Goal: Information Seeking & Learning: Understand process/instructions

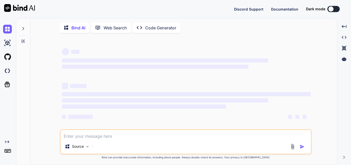
type textarea "h"
type textarea "x"
type textarea "hpo"
type textarea "x"
type textarea "hpow"
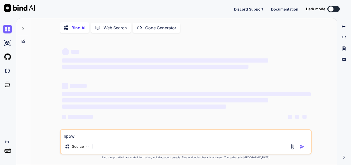
type textarea "x"
type textarea "hpo"
type textarea "x"
type textarea "hp"
type textarea "x"
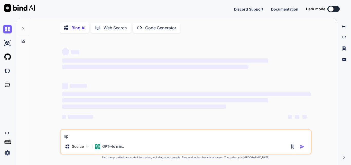
type textarea "h"
type textarea "x"
type textarea "ho"
type textarea "x"
type textarea "how"
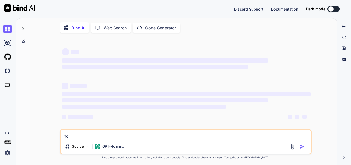
type textarea "x"
type textarea "how"
type textarea "x"
type textarea "how t"
type textarea "x"
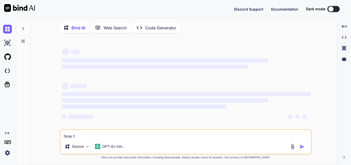
type textarea "how to"
type textarea "x"
type textarea "how to"
type textarea "x"
type textarea "how to c"
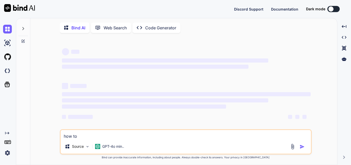
type textarea "x"
type textarea "how to co"
type textarea "x"
type textarea "how to com"
type textarea "x"
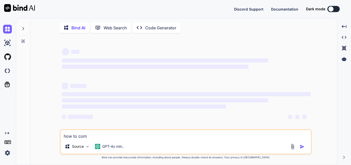
type textarea "how to co"
type textarea "x"
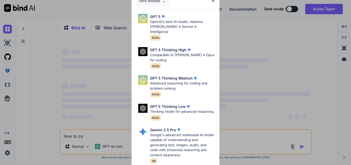
type textarea "how to coj"
type textarea "x"
type textarea "how to co"
type textarea "x"
type textarea "how to con"
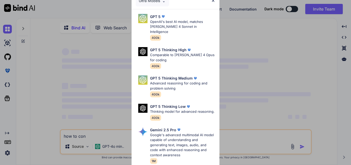
type textarea "x"
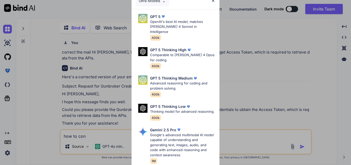
scroll to position [2, 0]
type textarea "how to cons"
type textarea "x"
type textarea "how to consu"
type textarea "x"
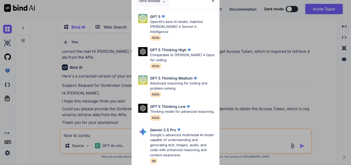
type textarea "how to consum"
type textarea "x"
type textarea "how to consume"
type textarea "x"
type textarea "how to consume"
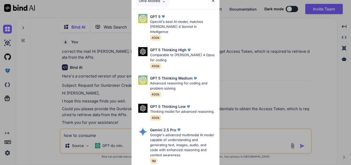
type textarea "x"
type textarea "how to consume a"
type textarea "x"
type textarea "how to consume ap"
type textarea "x"
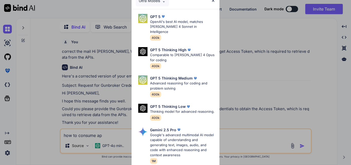
type textarea "how to consume api"
type textarea "x"
type textarea "how to consume api"
type textarea "x"
type textarea "how to consume api o"
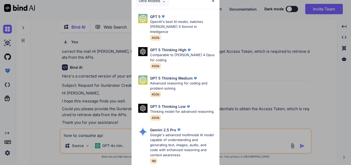
type textarea "x"
type textarea "how to consume api of"
type textarea "x"
type textarea "how to consume api of"
type textarea "x"
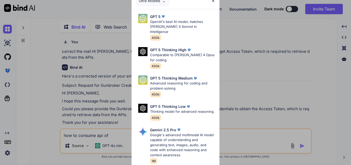
type textarea "how to consume api of a"
type textarea "x"
type textarea "how to consume api of a"
type textarea "x"
type textarea "how to consume api of a b"
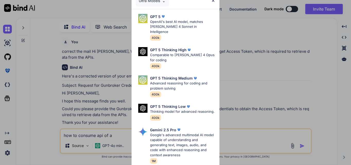
type textarea "x"
type textarea "how to consume api of a bi"
type textarea "x"
type textarea "how to consume api of a big"
type textarea "x"
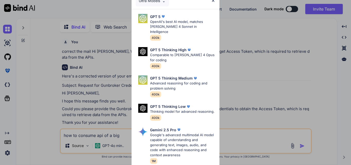
type textarea "how to consume api of a big"
type textarea "x"
type textarea "how to consume api of a big c"
type textarea "x"
type textarea "how to consume api of a big co"
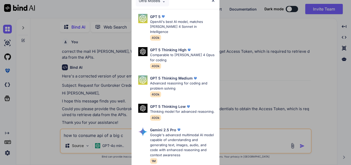
type textarea "x"
type textarea "how to consume api of a big com"
type textarea "x"
type textarea "how to consume api of a big comm"
type textarea "x"
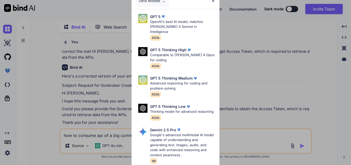
type textarea "how to consume api of a big comme"
type textarea "x"
type textarea "how to consume api of a big commer"
type textarea "x"
type textarea "how to consume api of a big commerc"
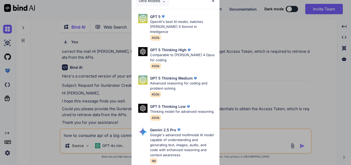
type textarea "x"
type textarea "how to consume api of a big commerce"
type textarea "x"
type textarea "how to consume api of a big commerce"
type textarea "x"
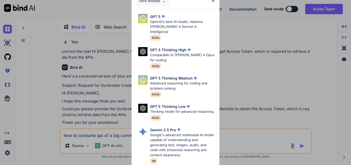
type textarea "how to consume api of a big commerce a"
type textarea "x"
type textarea "how to consume api of a big commerce ac"
type textarea "x"
type textarea "how to consume api of a big commerce acc"
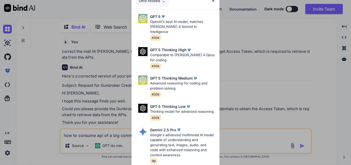
type textarea "x"
type textarea "how to consume api of a big commerce acco"
type textarea "x"
type textarea "how to consume api of a big commerce accou"
type textarea "x"
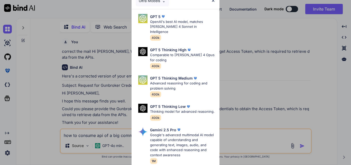
type textarea "how to consume api of a big commerce accoun"
type textarea "x"
type textarea "how to consume api of a big commerce accounb"
type textarea "x"
type textarea "how to consume api of a big commerce accounbt"
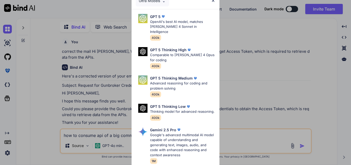
type textarea "x"
type textarea "how to consume api of a big commerce accounbt."
type textarea "x"
type textarea "how to consume api of a big commerce accounbt.."
type textarea "x"
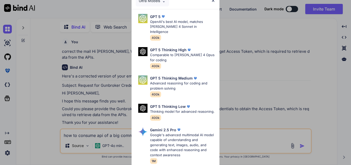
type textarea "how to consume api of a big commerce accounbt..g"
type textarea "x"
type textarea "how to consume api of a big commerce accounbt..gi"
type textarea "x"
type textarea "how to consume api of a big commerce accounbt..giv"
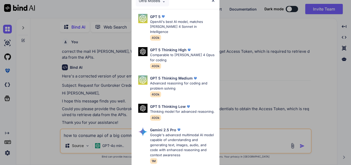
type textarea "x"
type textarea "how to consume api of a big commerce accounbt..give"
type textarea "x"
type textarea "how to consume api of a big commerce accounbt..give"
type textarea "x"
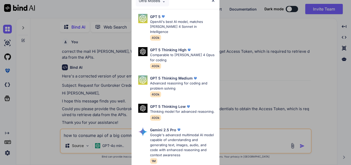
type textarea "how to consume api of a big commerce accounbt..give"
type textarea "x"
type textarea "how to consume api of a big commerce accounbt..give s"
type textarea "x"
type textarea "how to consume api of a big commerce accounbt..give st"
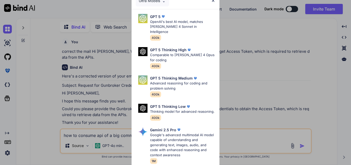
type textarea "x"
type textarea "how to consume api of a big commerce accounbt..give ste"
type textarea "x"
type textarea "how to consume api of a big commerce accounbt..give step"
type textarea "x"
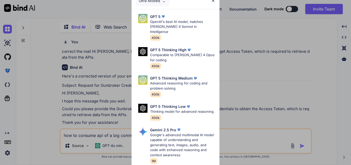
type textarea "how to consume api of a big commerce accounbt..give step"
type textarea "x"
type textarea "how to consume api of a big commerce accounbt..give step b"
type textarea "x"
type textarea "how to consume api of a big commerce accounbt..give step by"
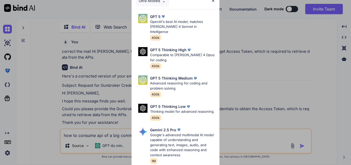
type textarea "x"
type textarea "how to consume api of a big commerce accounbt..give step by"
type textarea "x"
type textarea "how to consume api of a big commerce accounbt..give step by sa"
type textarea "x"
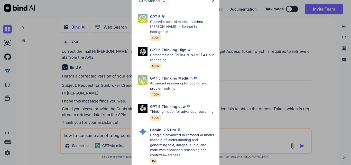
type textarea "how to consume api of a big commerce accounbt..give step by [PERSON_NAME]"
type textarea "x"
type textarea "how to consume api of a big commerce accounbt..give step by [PERSON_NAME]"
type textarea "x"
type textarea "how to consume api of a big commerce accounbt..give step by [PERSON_NAME]"
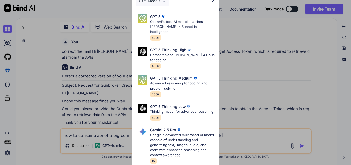
type textarea "x"
type textarea "how to consume api of a big commerce accounbt..give step by [PERSON_NAME]"
type textarea "x"
type textarea "how to consume api of a big commerce accounbt..give step by satep d"
type textarea "x"
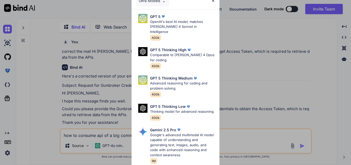
type textarea "how to consume api of a big commerce accounbt..give step by satep de"
type textarea "x"
type textarea "how to consume api of a big commerce accounbt..give step by satep det"
type textarea "x"
type textarea "how to consume api of a big commerce accounbt..give step by satep deta"
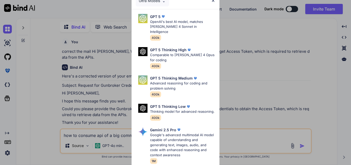
type textarea "x"
type textarea "how to consume api of a big commerce accounbt..give step by satep detai"
type textarea "x"
type textarea "how to consume api of a big commerce accounbt..give step by satep detail"
type textarea "x"
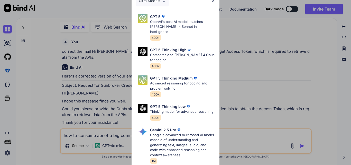
type textarea "how to consume api of a big commerce accounbt..give step by satep details"
type textarea "x"
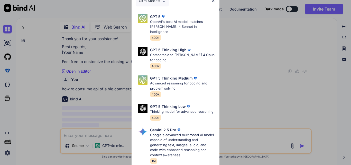
scroll to position [89, 0]
click at [213, 1] on img at bounding box center [213, 0] width 4 height 4
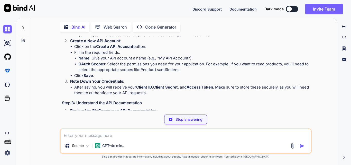
scroll to position [218, 0]
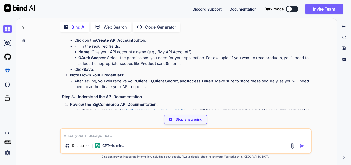
type textarea "x"
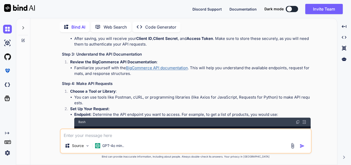
scroll to position [270, 0]
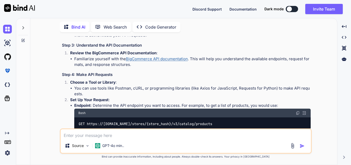
click at [162, 61] on link "BigCommerce API documentation" at bounding box center [157, 58] width 62 height 5
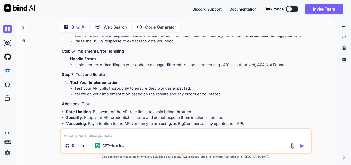
scroll to position [501, 0]
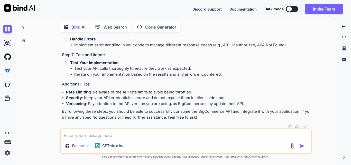
click at [164, 137] on textarea at bounding box center [186, 133] width 250 height 9
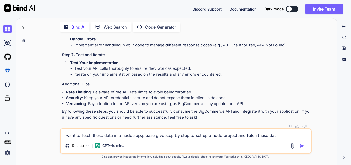
type textarea "i want to fetch these data in a node app.please give step by step to set up a n…"
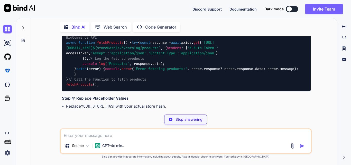
scroll to position [946, 0]
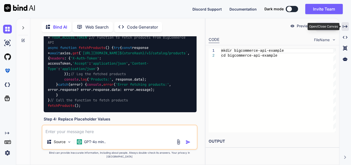
click at [347, 25] on icon "Created with Pixso." at bounding box center [345, 26] width 5 height 5
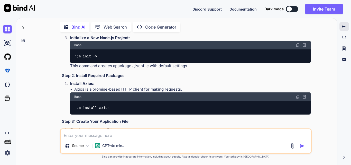
scroll to position [678, 0]
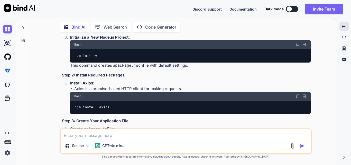
click at [299, 47] on img at bounding box center [298, 44] width 4 height 4
click at [298, 98] on img at bounding box center [298, 96] width 4 height 4
click at [248, 114] on div "npm install axios" at bounding box center [190, 107] width 241 height 13
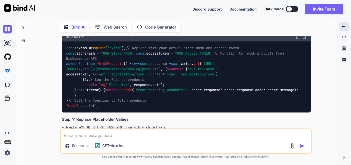
scroll to position [755, 0]
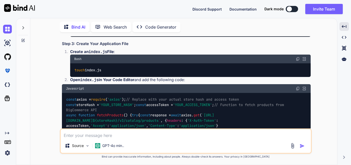
click at [298, 63] on div "Bash" at bounding box center [190, 59] width 241 height 9
click at [300, 63] on div "Bash" at bounding box center [190, 59] width 241 height 9
click at [299, 61] on img at bounding box center [298, 59] width 4 height 4
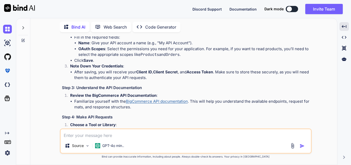
scroll to position [206, 0]
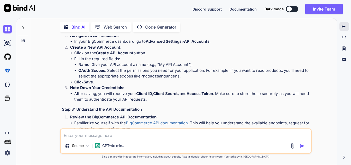
click at [161, 135] on textarea at bounding box center [186, 133] width 250 height 9
type textarea "how to use dotenv"
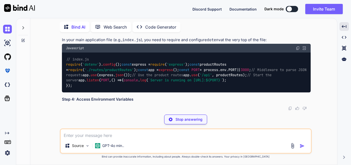
scroll to position [1311, 0]
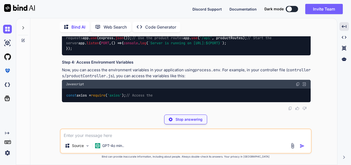
drag, startPoint x: 65, startPoint y: 69, endPoint x: 143, endPoint y: 69, distance: 78.4
click at [143, 55] on div "// index.js require ( 'dotenv' ). config (); const express = require ( 'express…" at bounding box center [186, 35] width 249 height 40
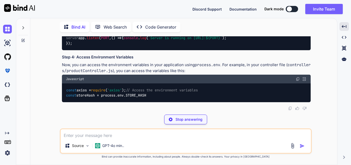
copy code "require ( 'dotenv' ). config ();"
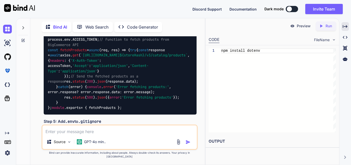
scroll to position [1557, 0]
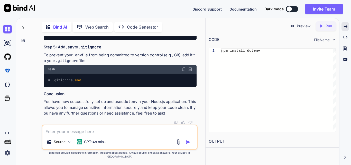
scroll to position [1634, 0]
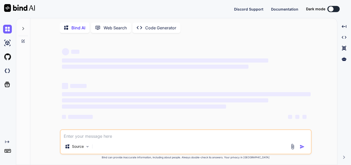
type textarea "x"
type textarea "h"
type textarea "x"
type textarea "ho"
type textarea "x"
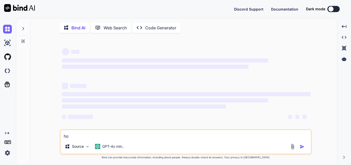
type textarea "how"
type textarea "x"
type textarea "how"
type textarea "x"
type textarea "how t"
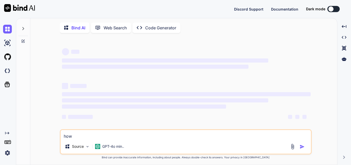
type textarea "x"
type textarea "how to"
type textarea "x"
type textarea "how to"
type textarea "x"
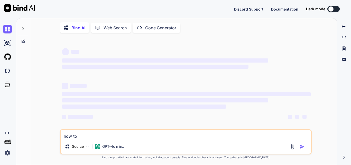
type textarea "how to s"
type textarea "x"
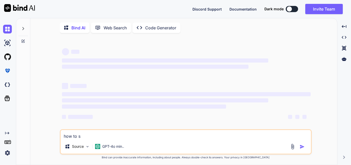
type textarea "how to st"
type textarea "x"
type textarea "how to str"
type textarea "x"
type textarea "how to stru"
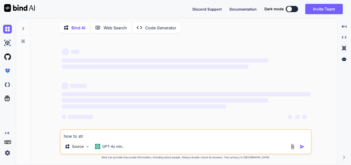
type textarea "x"
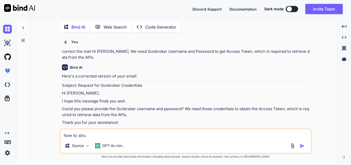
type textarea "how to struc"
type textarea "x"
type textarea "how to struct"
type textarea "x"
type textarea "how to structu"
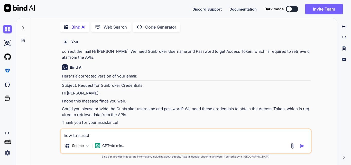
type textarea "x"
type textarea "how to structur"
type textarea "x"
type textarea "how to structuri"
type textarea "x"
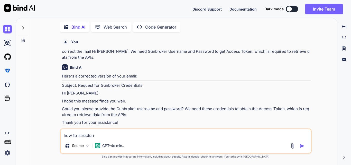
type textarea "how to structuriz"
type textarea "x"
type textarea "how to structurize"
type textarea "x"
type textarea "how to structurize"
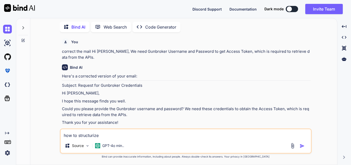
type textarea "x"
type textarea "how to structurize t"
type textarea "x"
type textarea "how to structurize th"
type textarea "x"
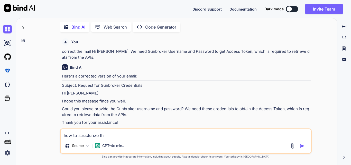
type textarea "how to structurize the"
type textarea "x"
type textarea "how to structurize the"
type textarea "x"
type textarea "how to structurize the n"
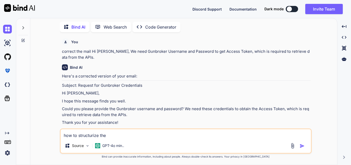
type textarea "x"
type textarea "how to structurize the no"
type textarea "x"
type textarea "how to structurize the nod"
type textarea "x"
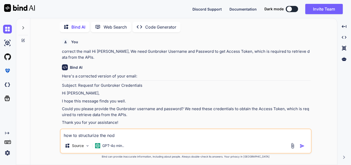
type textarea "how to structurize the node"
type textarea "x"
type textarea "how to structurize the node"
type textarea "x"
type textarea "how to structurize the node r"
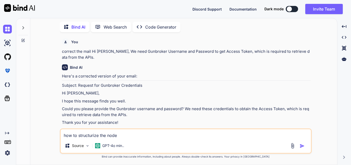
type textarea "x"
type textarea "how to structurize the node re"
type textarea "x"
type textarea "how to structurize the node rep"
type textarea "x"
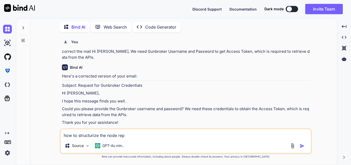
type textarea "how to structurize the node repo"
type textarea "x"
type textarea "how to structurize the node repos"
type textarea "x"
type textarea "how to structurize the node reposi"
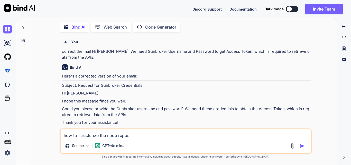
type textarea "x"
type textarea "how to structurize the node reposit"
type textarea "x"
type textarea "how to structurize the node repositi"
type textarea "x"
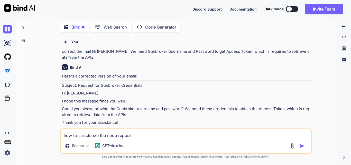
type textarea "how to structurize the node reposit"
type textarea "x"
type textarea "how to structurize the node reposito"
type textarea "x"
type textarea "how to structurize the node repositor"
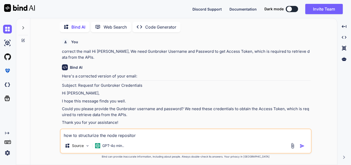
type textarea "x"
type textarea "how to structurize the node repository"
type textarea "x"
type textarea "how to structurize the node repository"
type textarea "x"
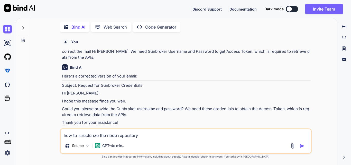
type textarea "how to structurize the node repository l"
type textarea "x"
type textarea "how to structurize the node repository li"
type textarea "x"
type textarea "how to structurize the node repository like"
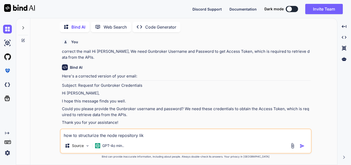
type textarea "x"
type textarea "how to structurize the node repository like"
type textarea "x"
type textarea "how to structurize the node repository like r"
type textarea "x"
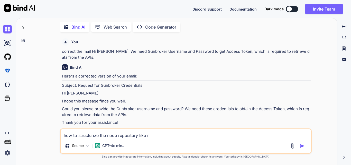
type textarea "how to structurize the node repository like ro"
type textarea "x"
type textarea "how to structurize the node repository like roy"
type textarea "x"
type textarea "how to structurize the node repository like ro"
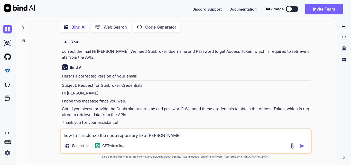
type textarea "x"
type textarea "how to structurize the node repository like r"
type textarea "x"
type textarea "how to structurize the node repository like ro"
type textarea "x"
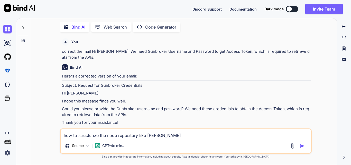
type textarea "how to structurize the node repository like royu"
type textarea "x"
type textarea "how to structurize the node repository like royut"
type textarea "x"
type textarea "how to structurize the node repository like royu"
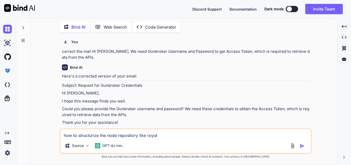
type textarea "x"
type textarea "how to structurize the node repository like roy"
type textarea "x"
type textarea "how to structurize the node repository like ro"
type textarea "x"
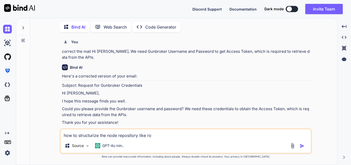
type textarea "how to structurize the node repository like rou"
type textarea "x"
type textarea "how to structurize the node repository like rout"
type textarea "x"
type textarea "how to structurize the node repository like route"
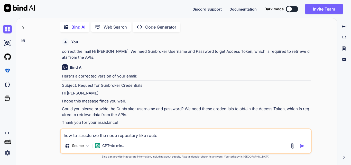
type textarea "x"
type textarea "how to structurize the node repository like route"
type textarea "x"
type textarea "how to structurize the node repository like route a"
type textarea "x"
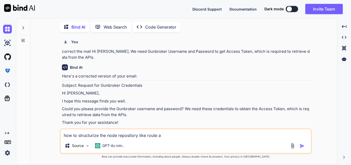
type textarea "how to structurize the node repository like route an"
type textarea "x"
type textarea "how to structurize the node repository like route and"
type textarea "x"
type textarea "how to structurize the node repository like route and"
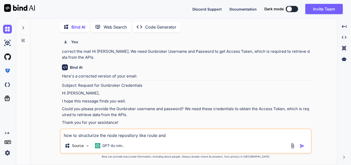
type textarea "x"
type textarea "how to structurize the node repository like route and c"
type textarea "x"
type textarea "how to structurize the node repository like route and co"
type textarea "x"
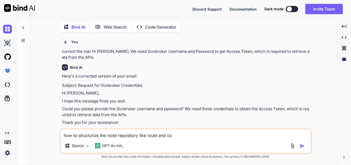
type textarea "how to structurize the node repository like route and con"
type textarea "x"
type textarea "how to structurize the node repository like route and cont"
type textarea "x"
type textarea "how to structurize the node repository like route and contr"
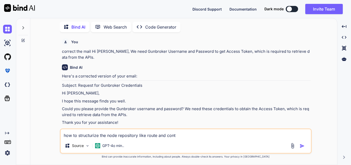
type textarea "x"
type textarea "how to structurize the node repository like route and controi"
type textarea "x"
type textarea "how to structurize the node repository like route and controil"
type textarea "x"
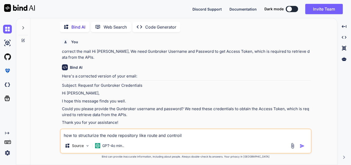
type textarea "how to structurize the node repository like route and controill"
type textarea "x"
type textarea "how to structurize the node repository like route and controille"
type textarea "x"
type textarea "how to structurize the node repository like route and controiller"
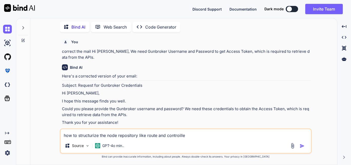
type textarea "x"
type textarea "how to structurize the node repository like route and controillers"
type textarea "x"
type textarea "how to structurize the node repository like route and controiller"
type textarea "x"
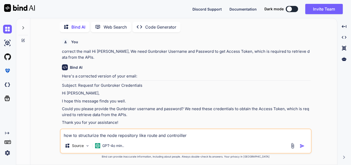
type textarea "how to structurize the node repository like route and controillers"
type textarea "x"
type textarea "how to structurize the node repository like route and controillers."
type textarea "x"
type textarea "how to structurize the node repository like route and controillers.."
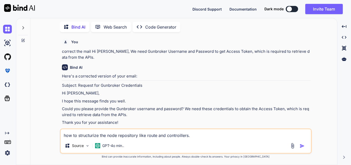
type textarea "x"
type textarea "how to structurize the node repository like route and controillers.."
type textarea "x"
type textarea "how to structurize the node repository like route and controillers.. p"
type textarea "x"
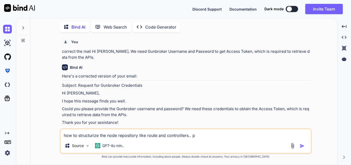
type textarea "how to structurize the node repository like route and controillers.. pl"
type textarea "x"
type textarea "how to structurize the node repository like route and controillers.. ple"
type textarea "x"
type textarea "how to structurize the node repository like route and controillers.. plea"
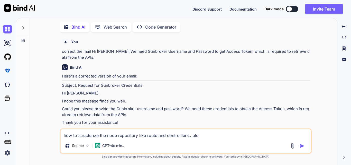
type textarea "x"
type textarea "how to structurize the node repository like route and controillers.. pleas"
type textarea "x"
type textarea "how to structurize the node repository like route and controillers.. please"
type textarea "x"
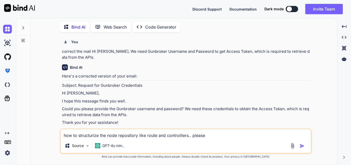
type textarea "how to structurize the node repository like route and controillers.. please"
type textarea "x"
type textarea "how to structurize the node repository like route and controillers.. please g"
type textarea "x"
type textarea "how to structurize the node repository like route and controillers.. please gi"
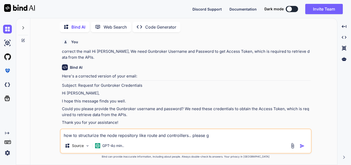
type textarea "x"
type textarea "how to structurize the node repository like route and controillers.. please giv"
type textarea "x"
type textarea "how to structurize the node repository like route and controillers.. please give"
type textarea "x"
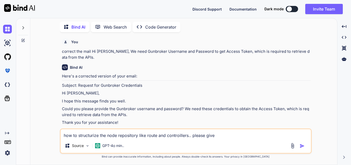
type textarea "how to structurize the node repository like route and controillers.. please give"
type textarea "x"
type textarea "how to structurize the node repository like route and controillers.. please giv…"
type textarea "x"
type textarea "how to structurize the node repository like route and controillers.. please giv…"
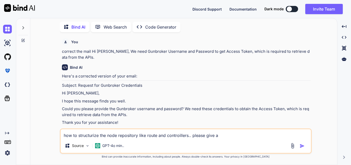
type textarea "x"
type textarea "how to structurize the node repository like route and controillers.. please giv…"
type textarea "x"
type textarea "how to structurize the node repository like route and controillers.. please giv…"
type textarea "x"
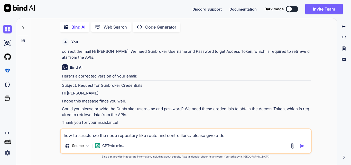
type textarea "how to structurize the node repository like route and controillers.. please giv…"
type textarea "x"
type textarea "how to structurize the node repository like route and controillers.. please giv…"
type textarea "x"
type textarea "how to structurize the node repository like route and controillers.. please giv…"
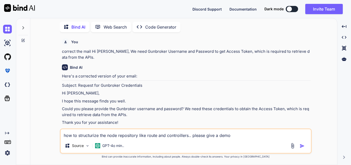
type textarea "x"
type textarea "how to structurize the node repository like route and controillers.. please giv…"
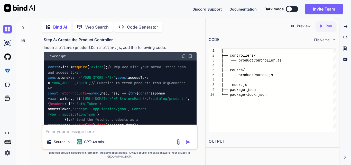
scroll to position [349, 0]
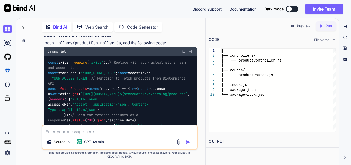
click at [182, 53] on img at bounding box center [184, 51] width 4 height 4
click at [119, 135] on textarea at bounding box center [119, 129] width 155 height 9
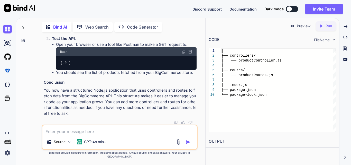
scroll to position [654, 0]
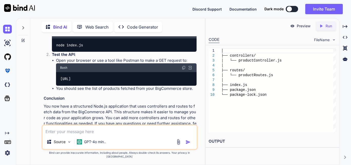
drag, startPoint x: 47, startPoint y: 92, endPoint x: 128, endPoint y: 92, distance: 80.8
copy code "app. use ( '/api' , productRoutes);"
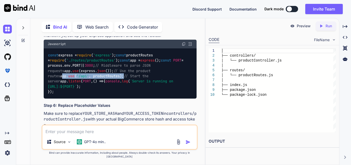
scroll to position [525, 0]
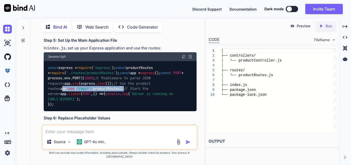
click at [182, 2] on img at bounding box center [184, 0] width 4 height 4
click at [183, 2] on img at bounding box center [184, 0] width 4 height 4
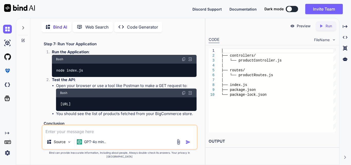
scroll to position [628, 0]
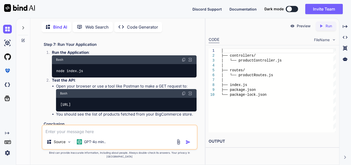
drag, startPoint x: 166, startPoint y: 70, endPoint x: 43, endPoint y: 72, distance: 123.5
click at [43, 72] on div "You correct the mail Hi Robbie, We need Gunbroker Username and Password to get …" at bounding box center [120, 80] width 155 height 88
copy code "const productRoutes = require ( './routes/productRoutes' );"
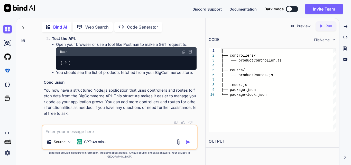
scroll to position [808, 0]
click at [126, 135] on textarea at bounding box center [119, 129] width 155 height 9
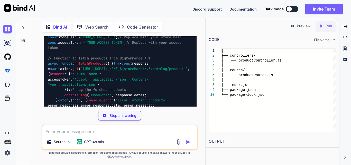
scroll to position [1106, 0]
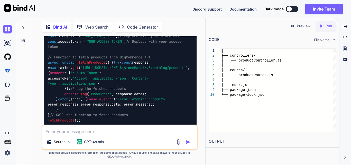
copy code "stores"
drag, startPoint x: 59, startPoint y: 44, endPoint x: 133, endPoint y: 44, distance: 73.3
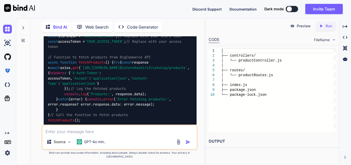
copy code "https://api.bigcommerce.com/stores/"
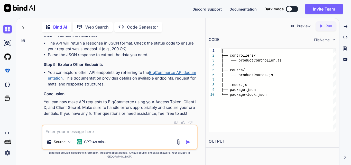
scroll to position [1438, 0]
click at [129, 134] on textarea at bounding box center [119, 129] width 155 height 9
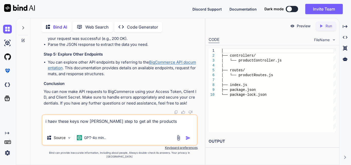
paste textarea "ACCOUNT UUID: 04c8c111-6c79-4b55-99d0-249ad8847e2e ACCESS TOKEN: s4p5ghcbebirga…"
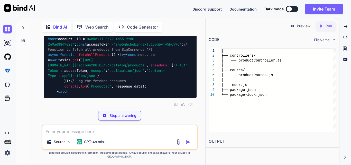
scroll to position [1786, 0]
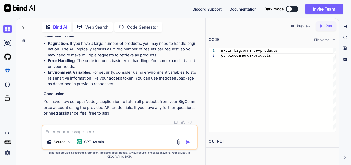
drag, startPoint x: 178, startPoint y: 74, endPoint x: 74, endPoint y: 80, distance: 103.9
copy span "/v3/catalog/products"
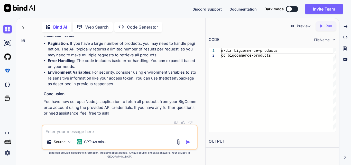
click at [126, 133] on textarea at bounding box center [119, 129] width 155 height 9
paste textarea "Error fetching products: { status: 404, title: 'Not found', type: 'https://deve…"
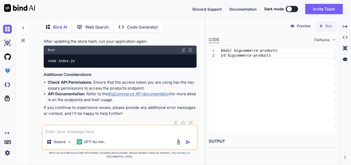
scroll to position [2452, 0]
click at [148, 96] on link "BigCommerce API documentation" at bounding box center [139, 93] width 62 height 5
